Goal: Navigation & Orientation: Find specific page/section

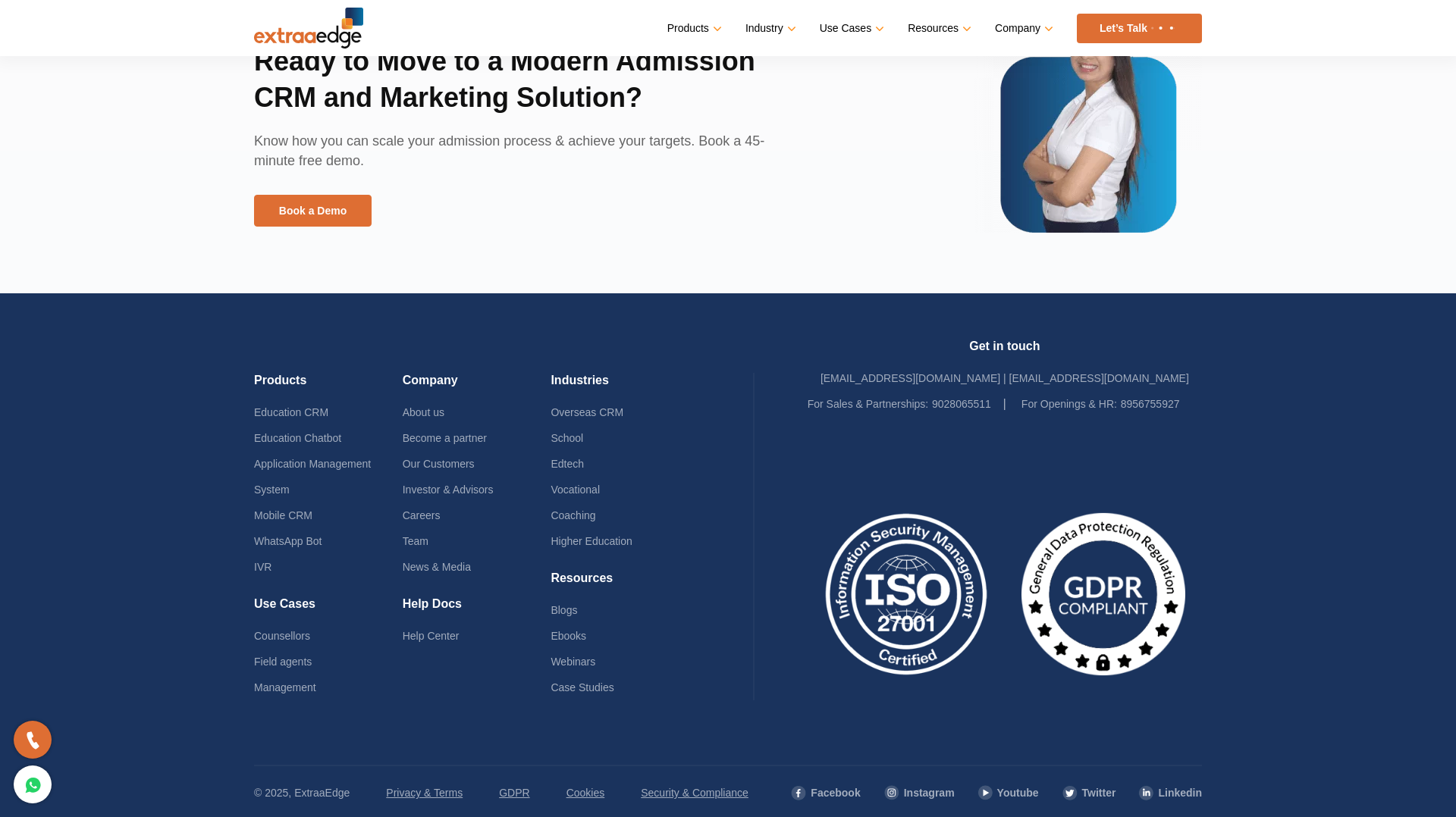
scroll to position [3510, 0]
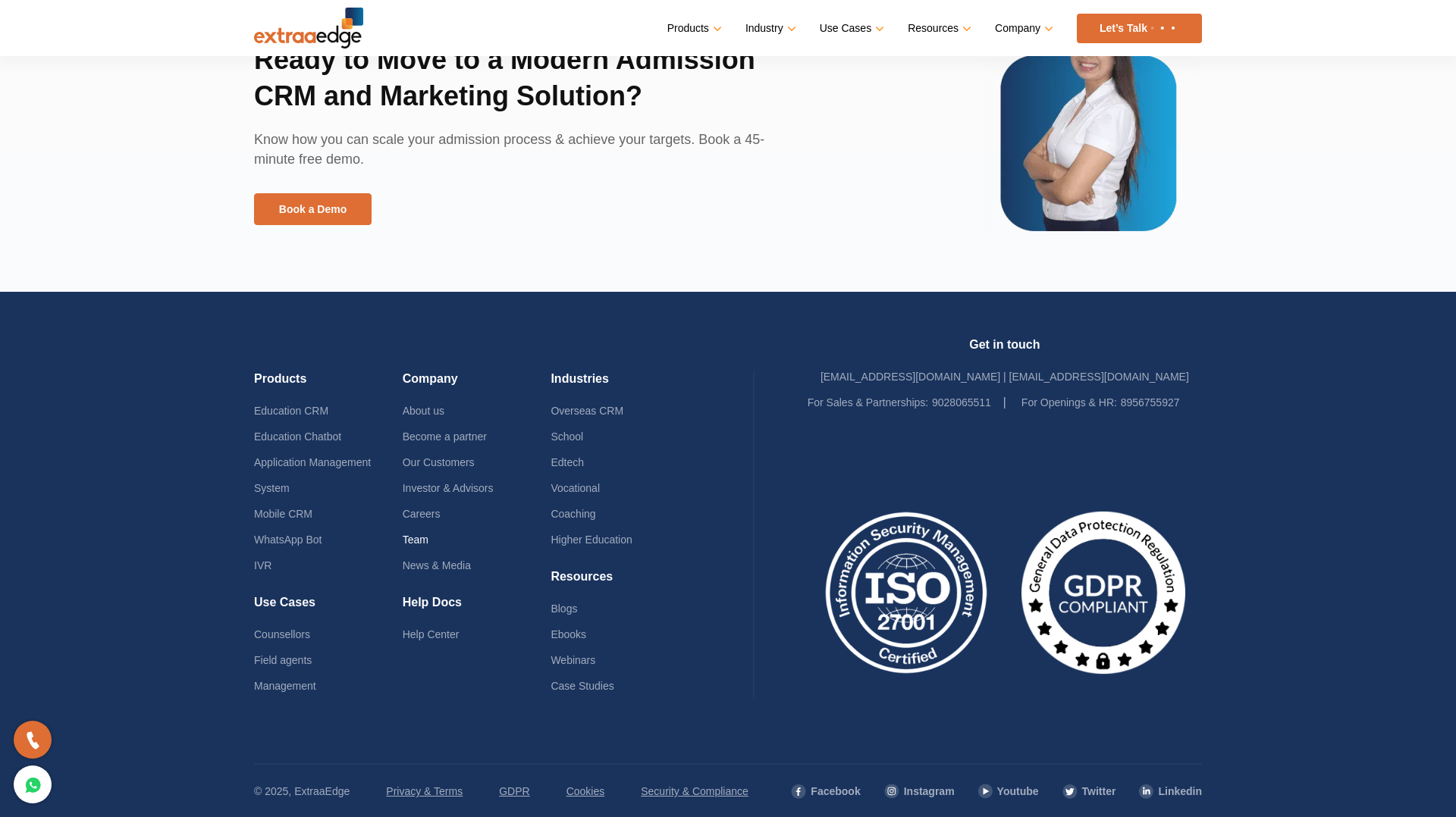
click at [418, 542] on link "Team" at bounding box center [415, 540] width 26 height 12
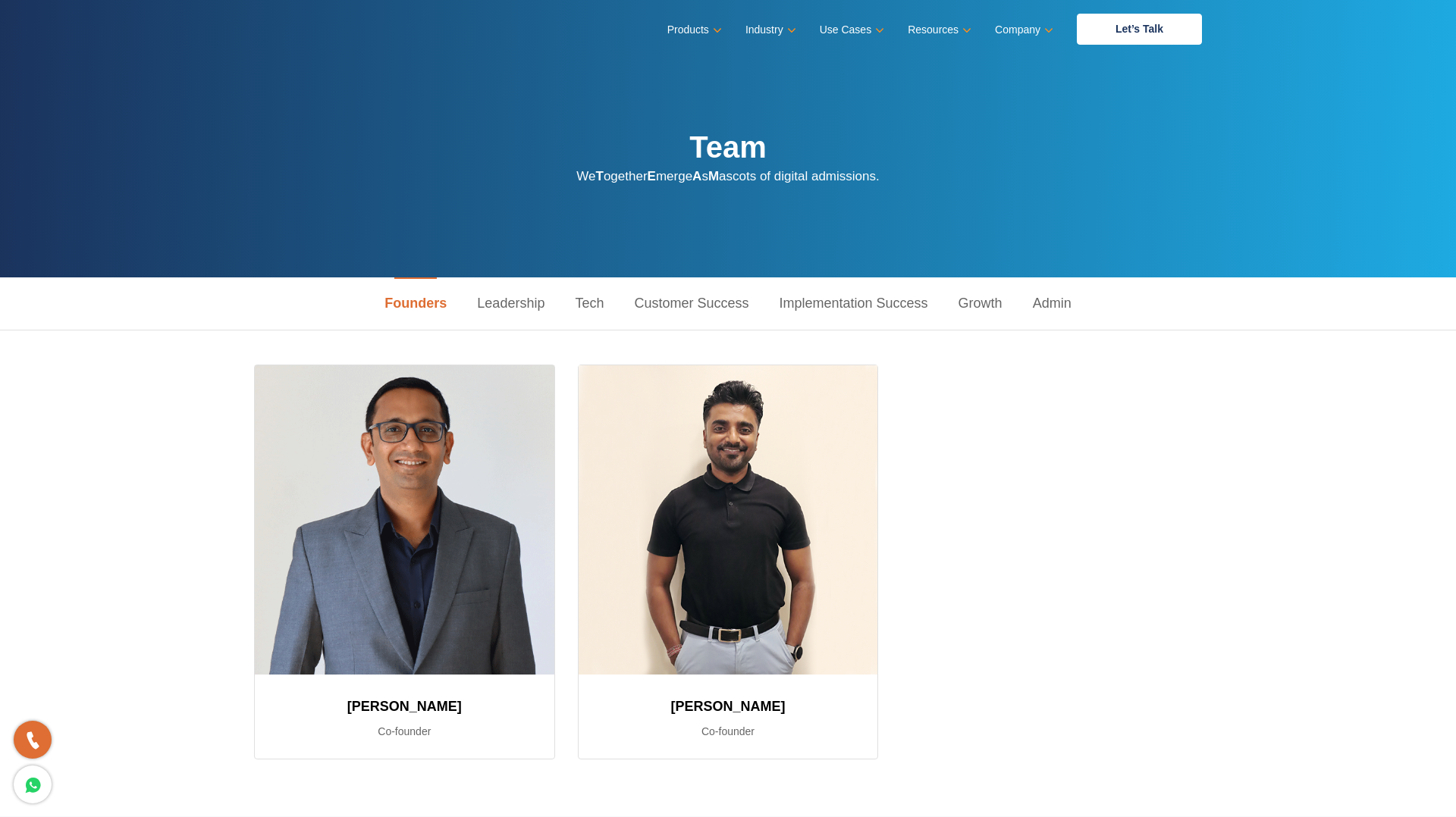
click at [507, 302] on link "Leadership" at bounding box center [510, 303] width 98 height 52
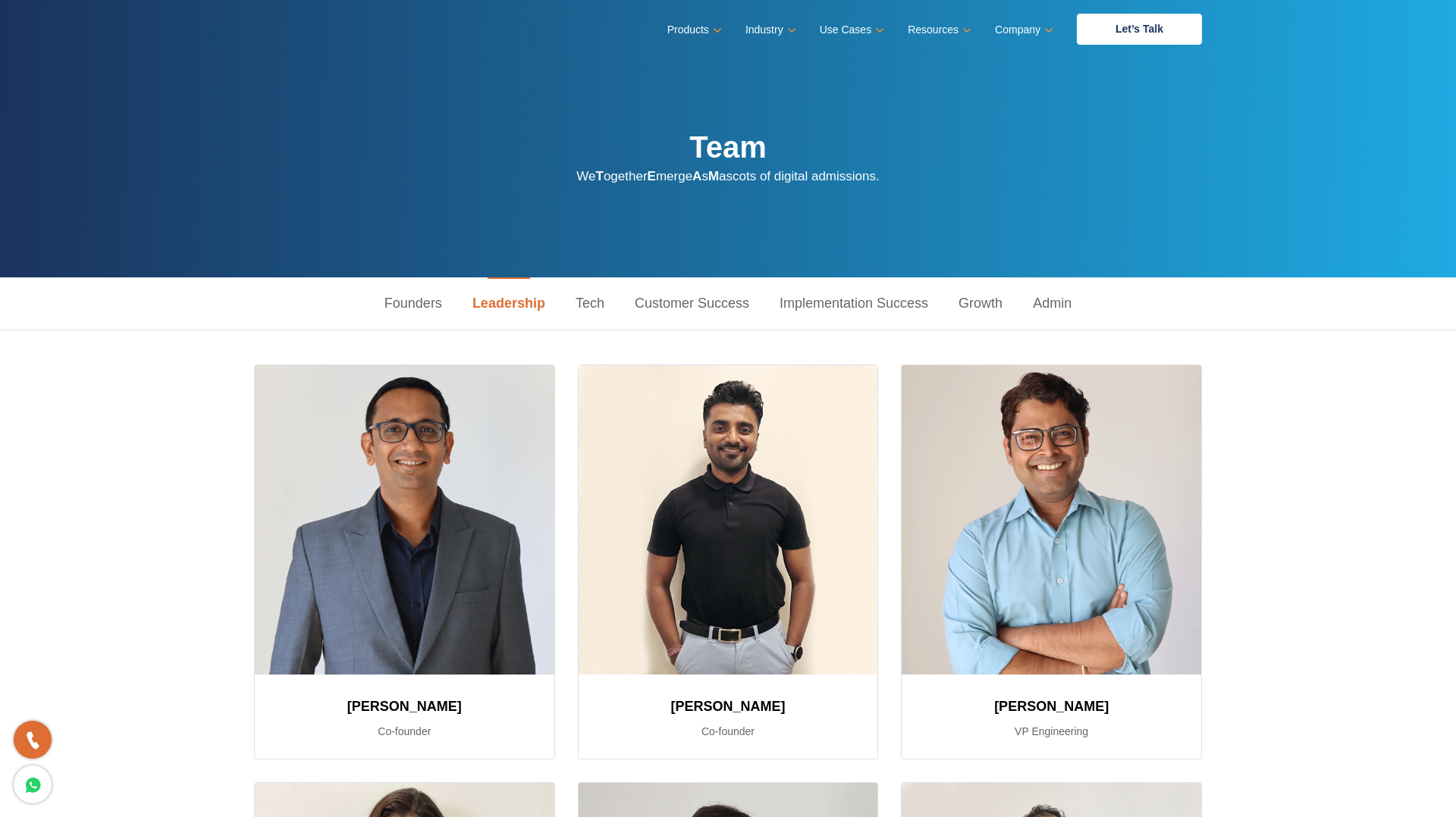
click at [603, 299] on link "Tech" at bounding box center [590, 303] width 59 height 52
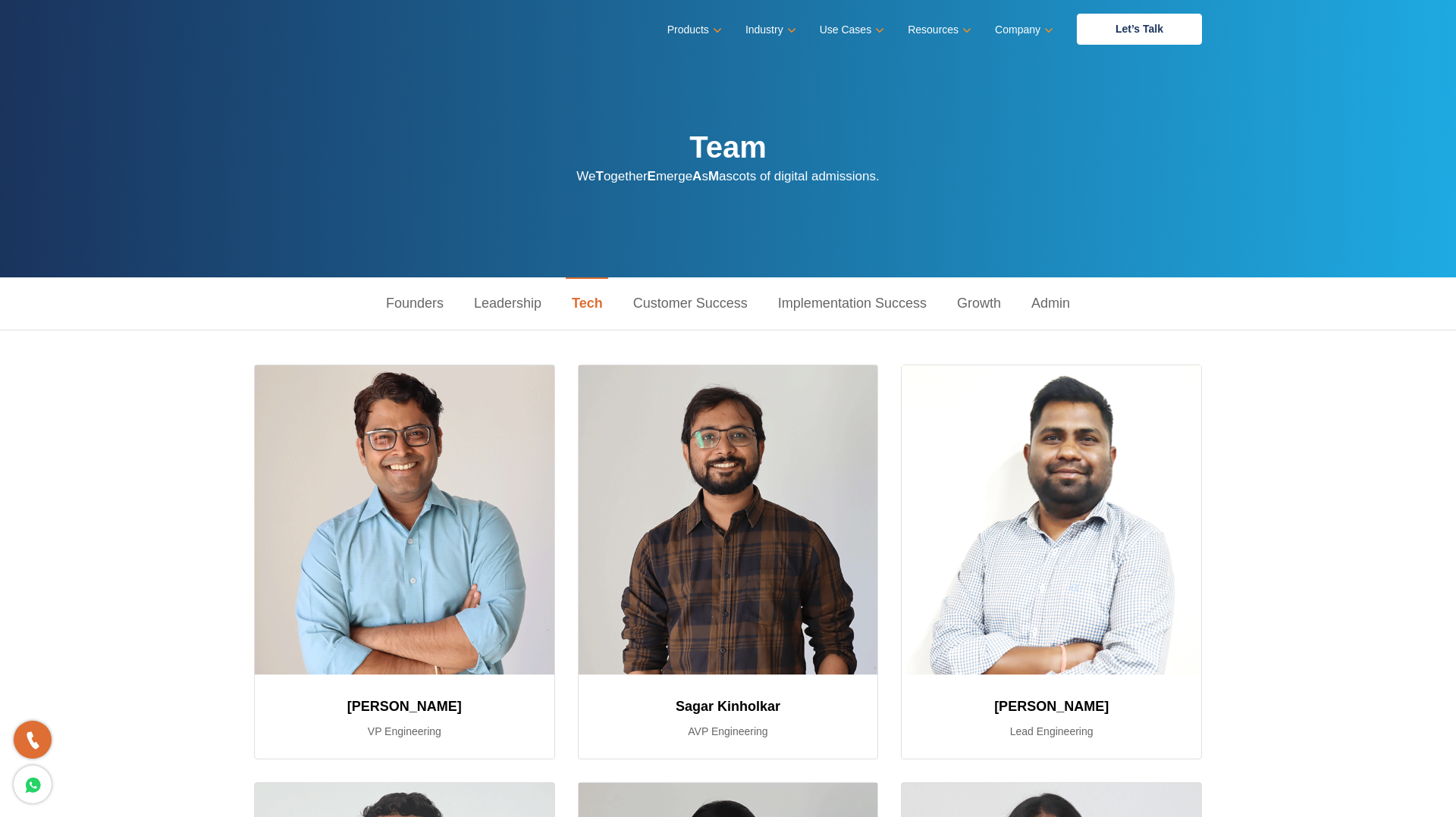
click at [675, 301] on link "Customer Success" at bounding box center [690, 303] width 145 height 52
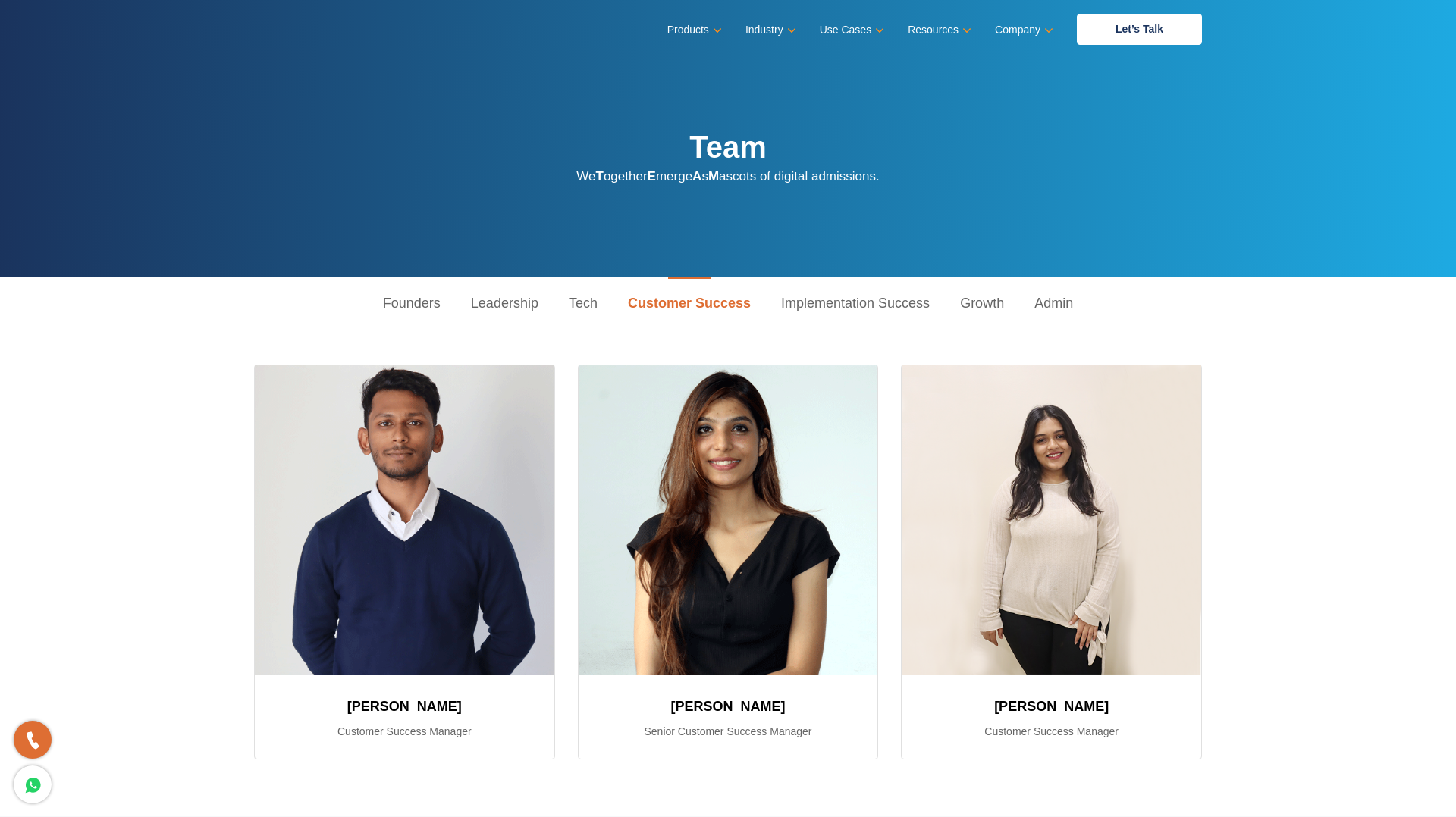
click at [893, 300] on link "Implementation Success" at bounding box center [855, 303] width 179 height 52
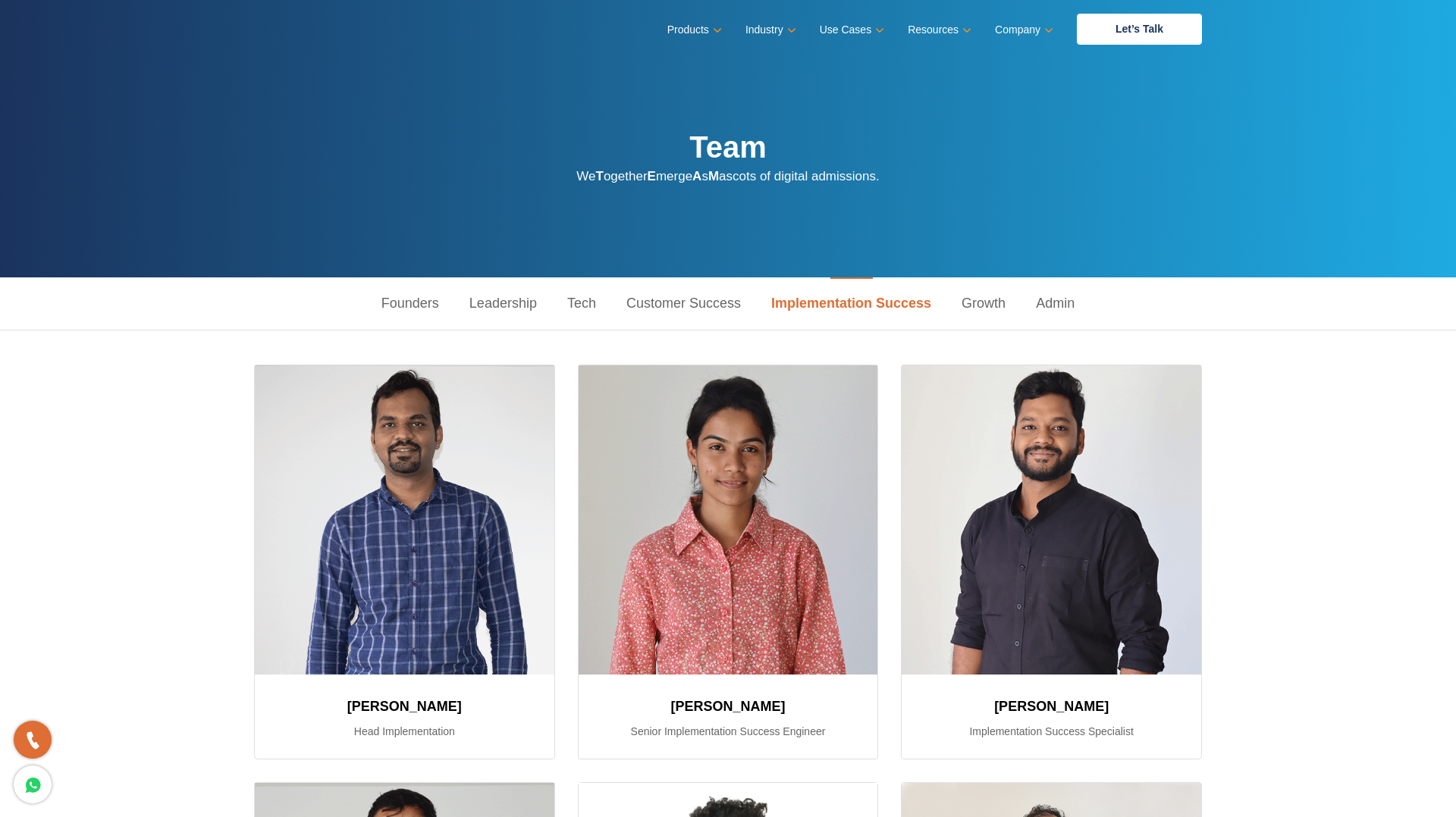
click at [967, 299] on link "Growth" at bounding box center [983, 303] width 74 height 52
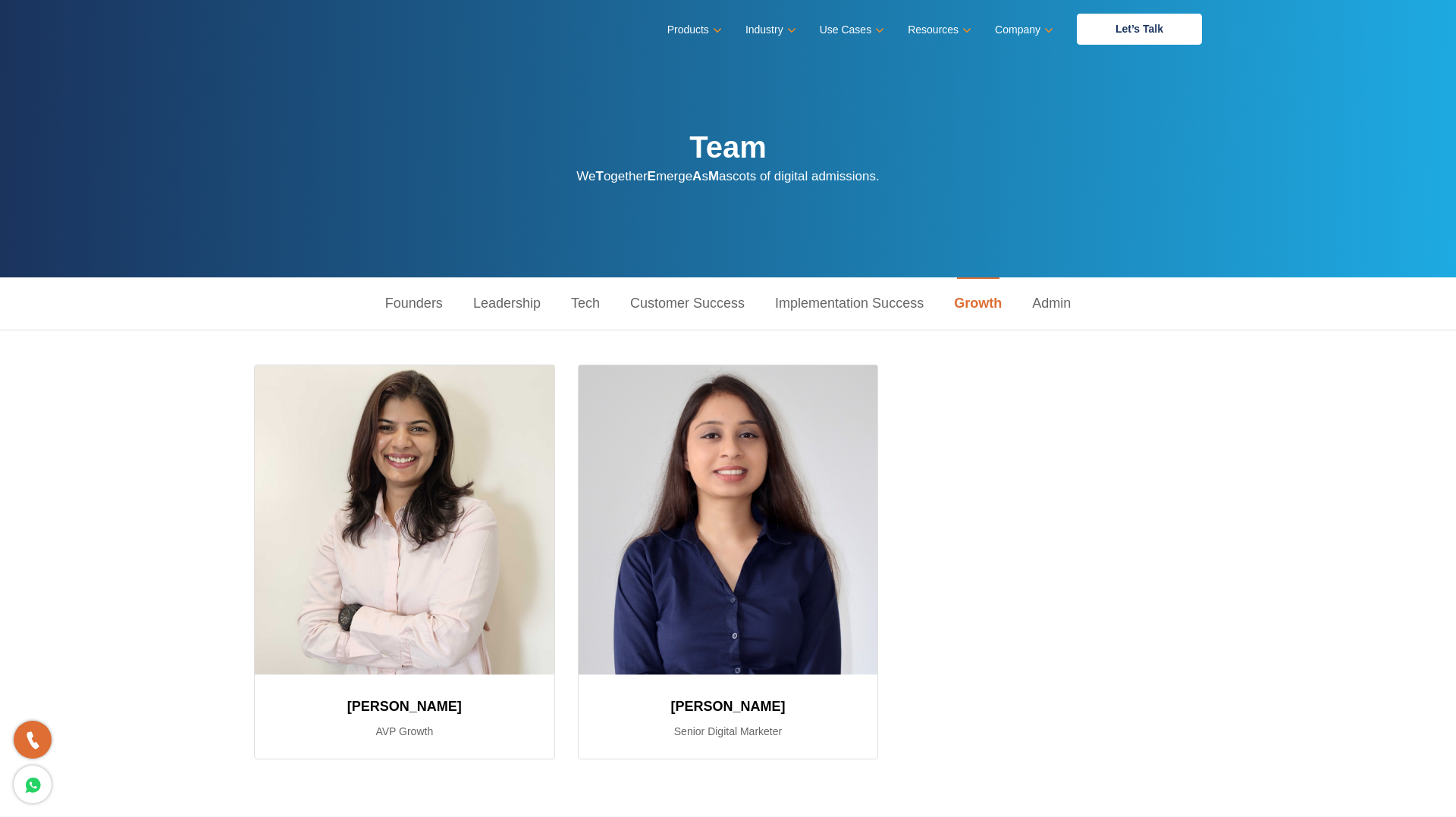
click at [1059, 305] on link "Admin" at bounding box center [1051, 303] width 69 height 52
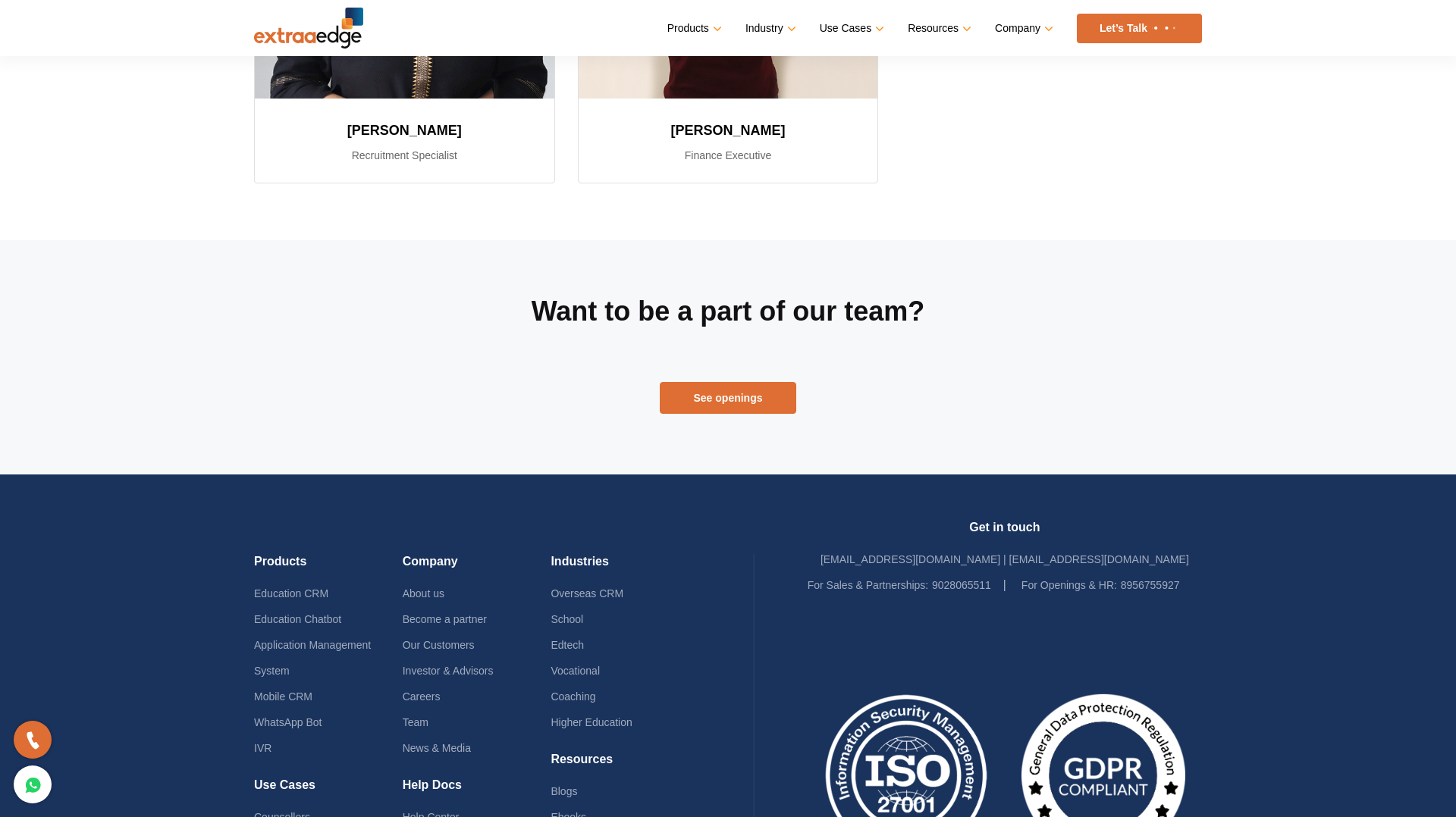
scroll to position [579, 0]
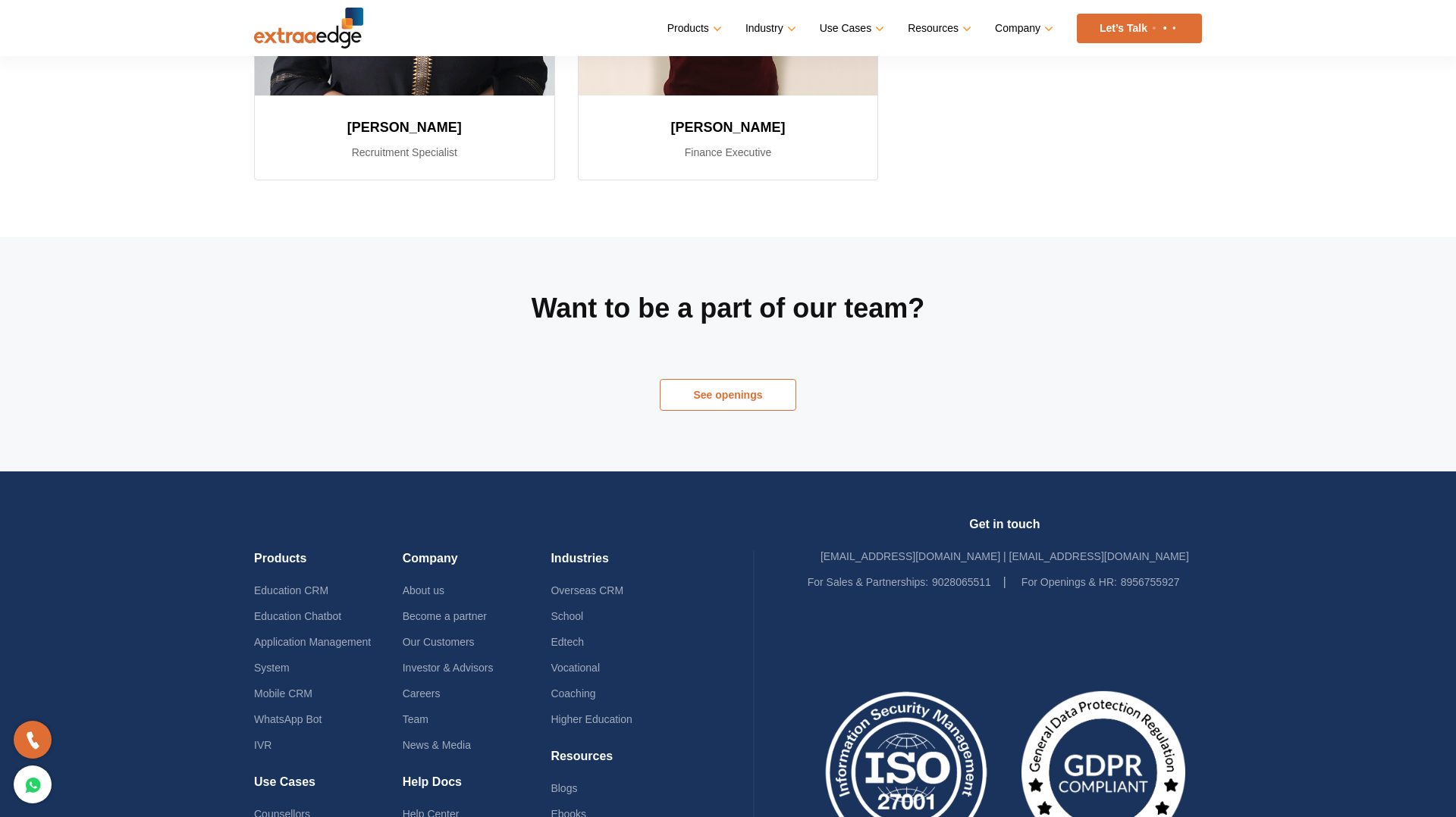
click at [728, 388] on link "See openings" at bounding box center [728, 394] width 136 height 32
